Goal: Task Accomplishment & Management: Use online tool/utility

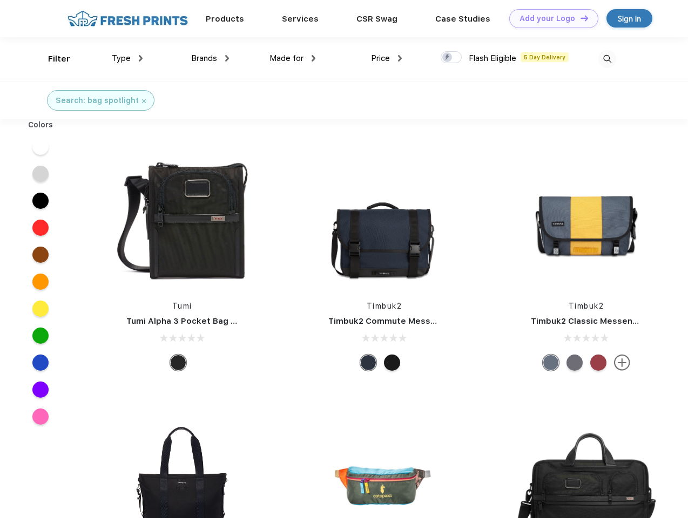
click at [550, 18] on link "Add your Logo Design Tool" at bounding box center [553, 18] width 89 height 19
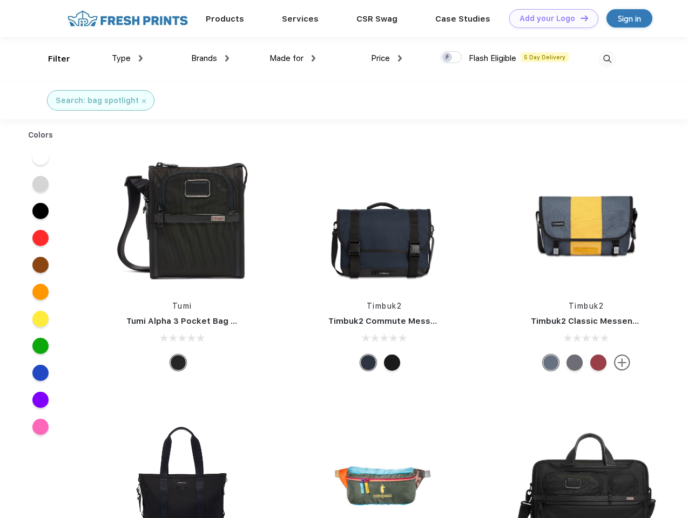
click at [0, 0] on div "Design Tool" at bounding box center [0, 0] width 0 height 0
click at [579, 18] on link "Add your Logo Design Tool" at bounding box center [553, 18] width 89 height 19
click at [52, 59] on div "Filter" at bounding box center [59, 59] width 22 height 12
click at [127, 58] on span "Type" at bounding box center [121, 58] width 19 height 10
click at [210, 58] on span "Brands" at bounding box center [204, 58] width 26 height 10
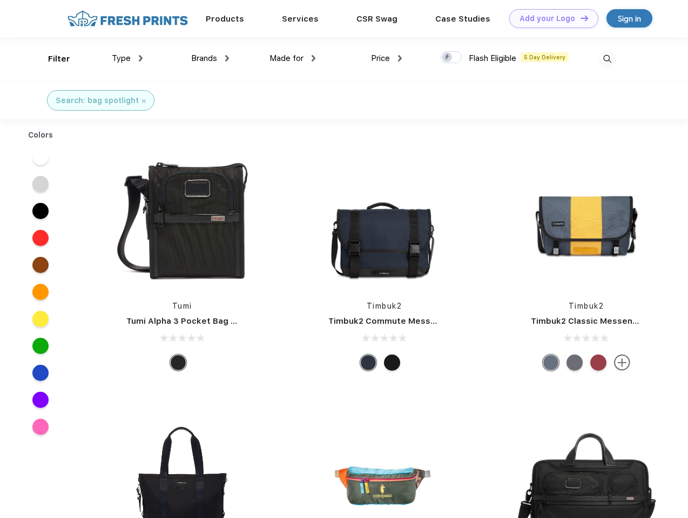
click at [293, 58] on span "Made for" at bounding box center [286, 58] width 34 height 10
click at [387, 58] on span "Price" at bounding box center [380, 58] width 19 height 10
click at [451, 58] on div at bounding box center [451, 57] width 21 height 12
click at [448, 58] on input "checkbox" at bounding box center [444, 54] width 7 height 7
click at [607, 59] on img at bounding box center [607, 59] width 18 height 18
